Goal: Navigation & Orientation: Find specific page/section

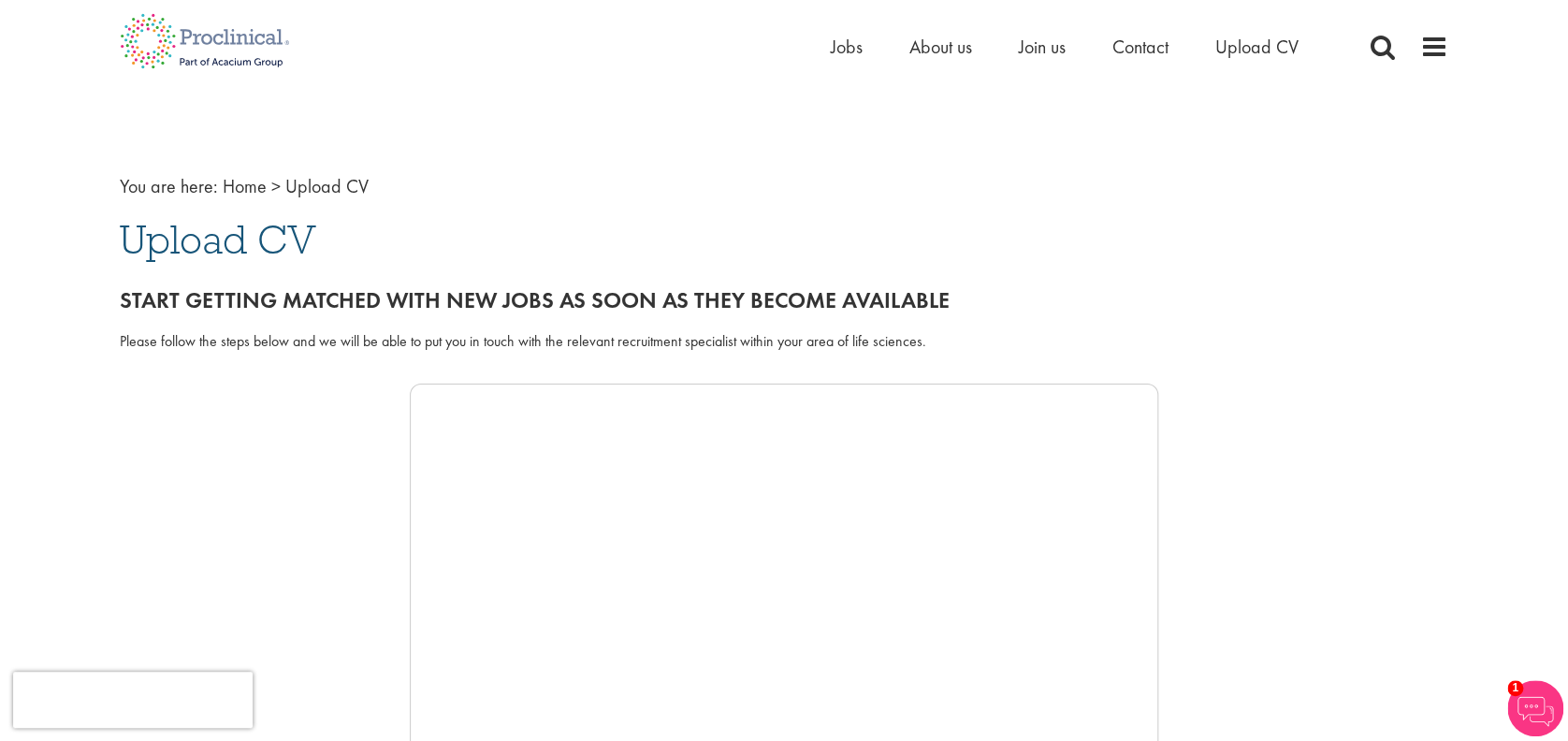
scroll to position [125, 0]
click at [845, 44] on span "Jobs" at bounding box center [846, 46] width 32 height 24
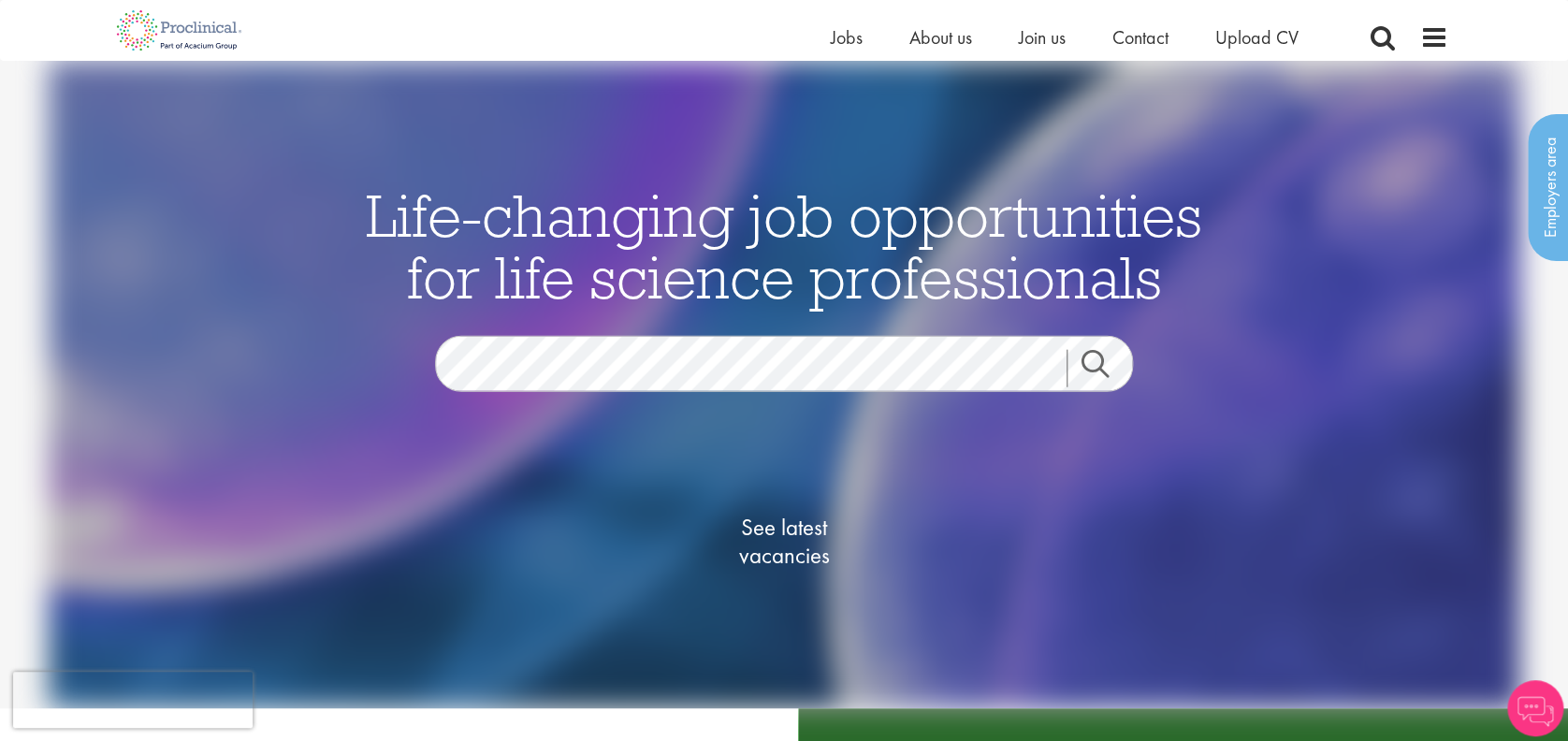
scroll to position [249, 0]
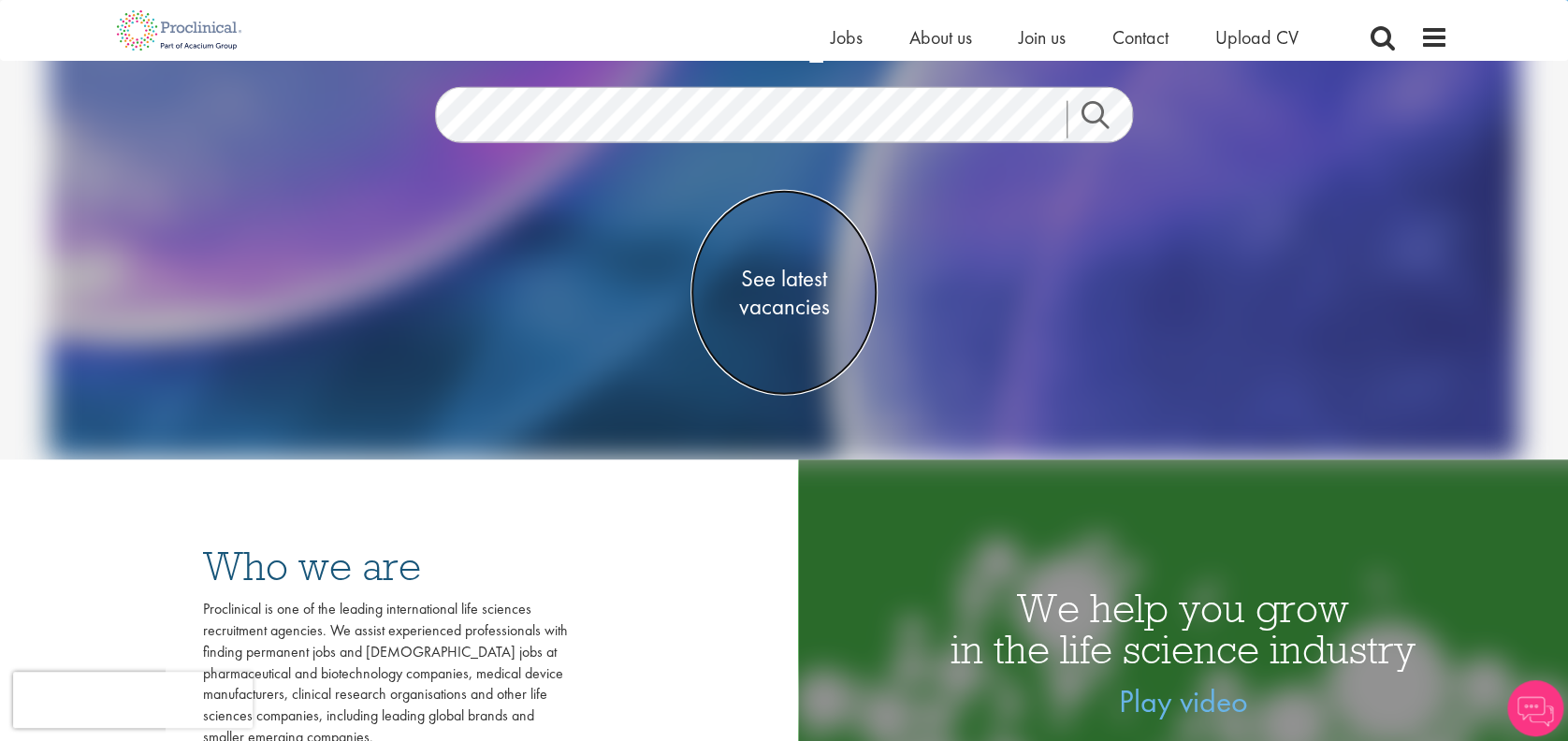
click at [792, 279] on span "See latest vacancies" at bounding box center [784, 292] width 187 height 56
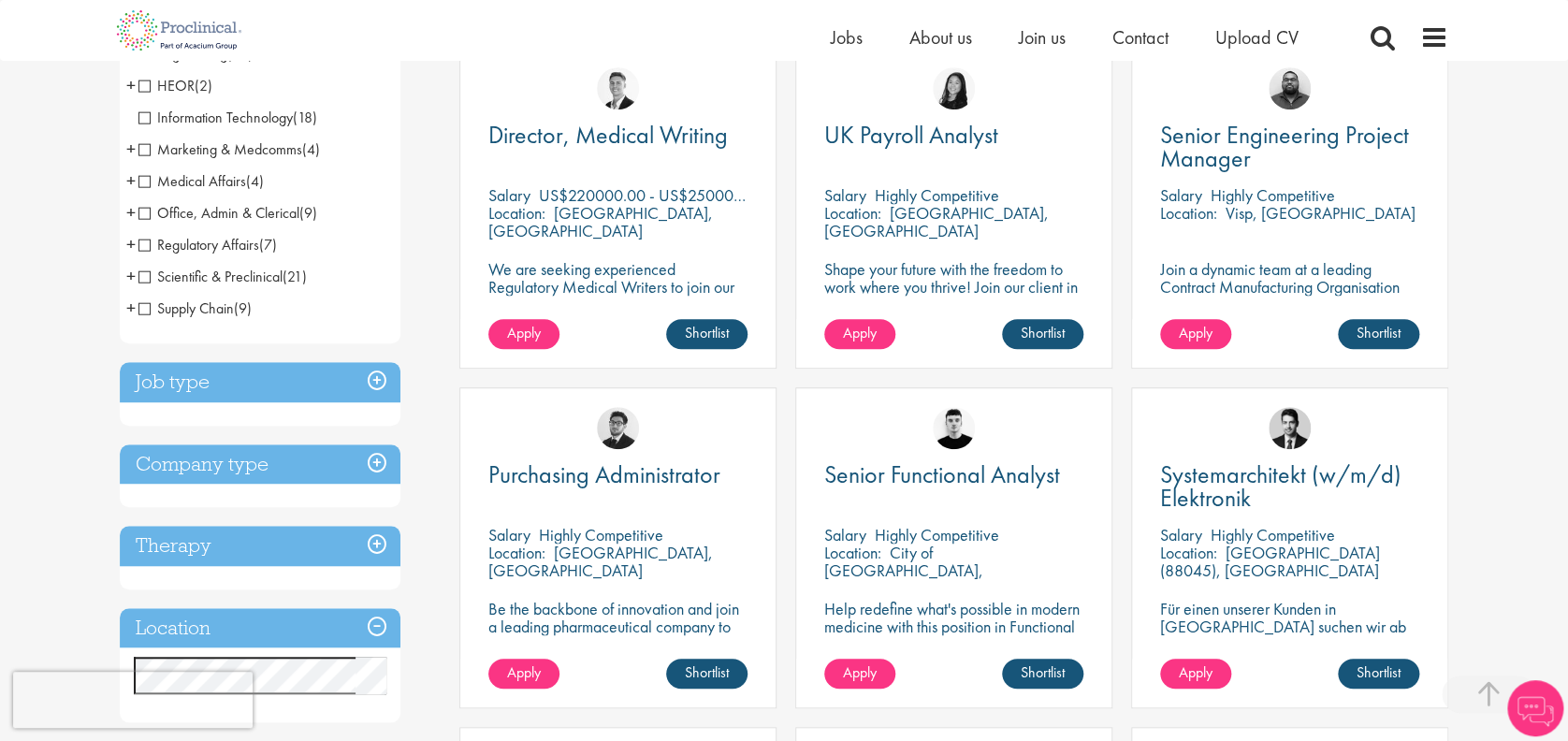
scroll to position [749, 0]
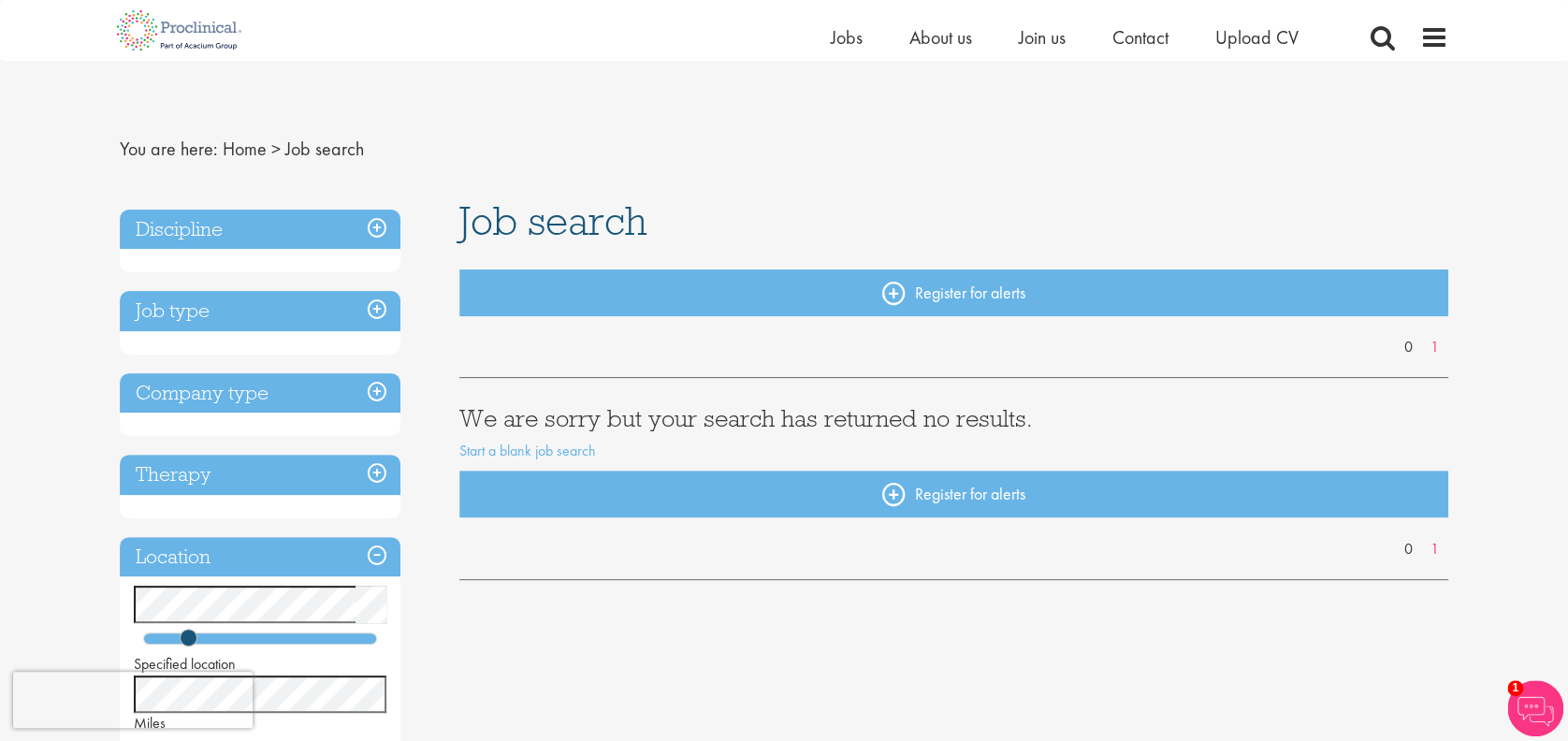
scroll to position [125, 0]
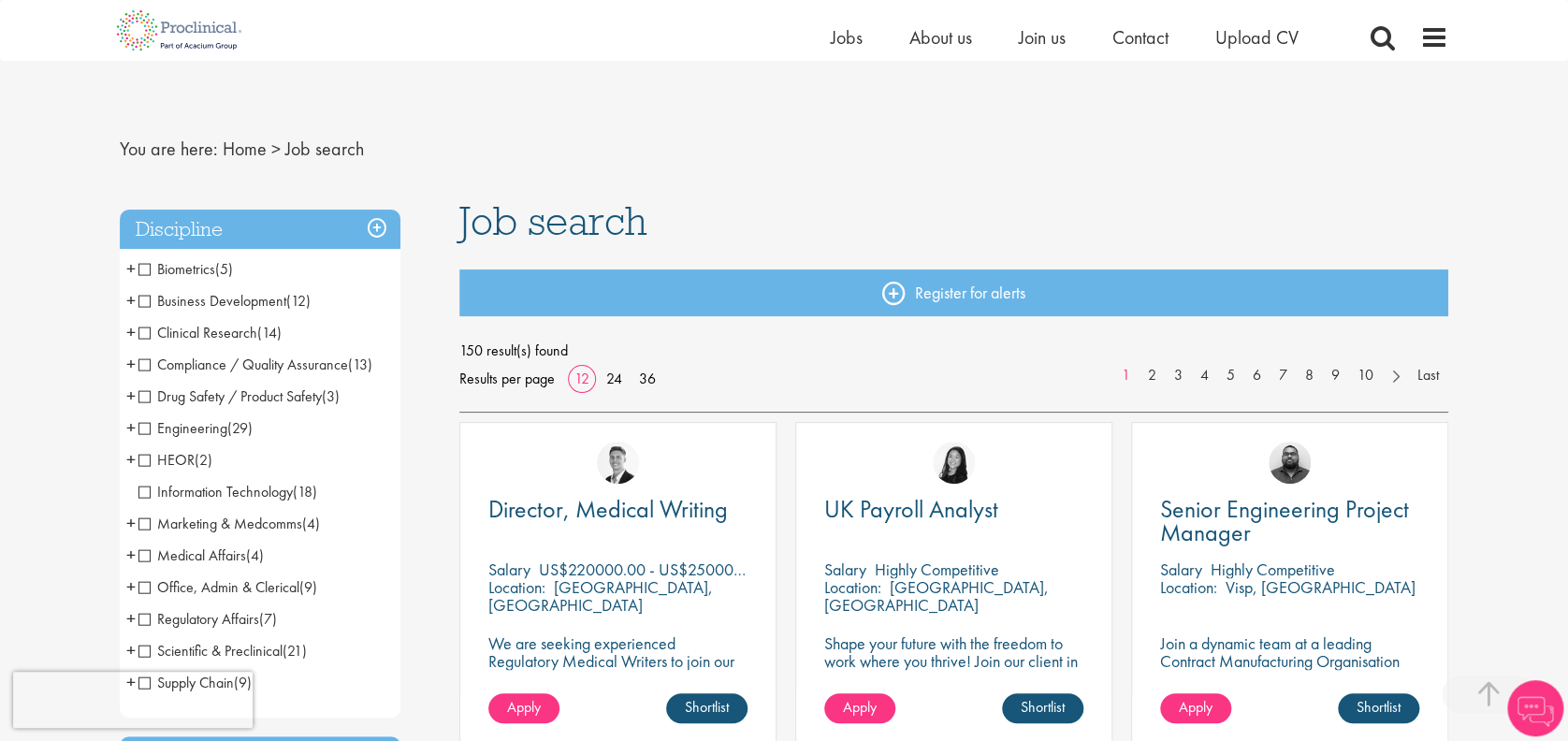
scroll to position [499, 0]
